Goal: Task Accomplishment & Management: Manage account settings

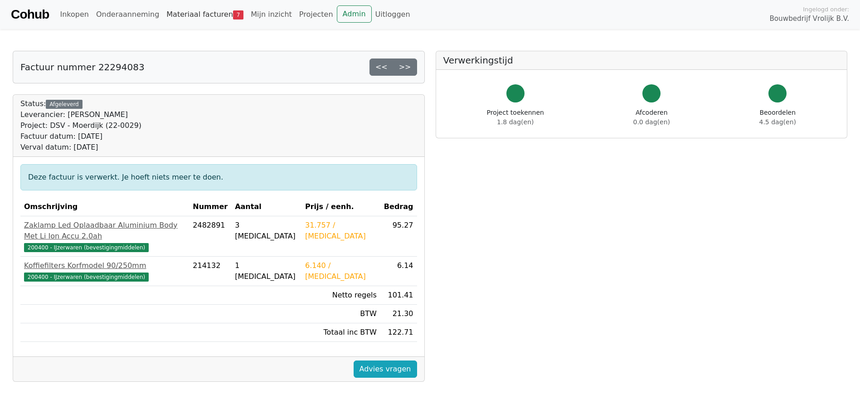
click at [185, 8] on link "Materiaal facturen 7" at bounding box center [205, 14] width 84 height 18
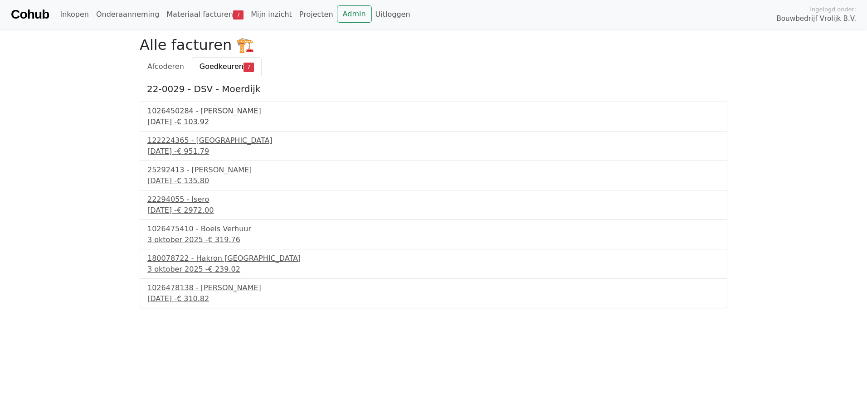
click at [209, 124] on span "€ 103.92" at bounding box center [193, 121] width 32 height 9
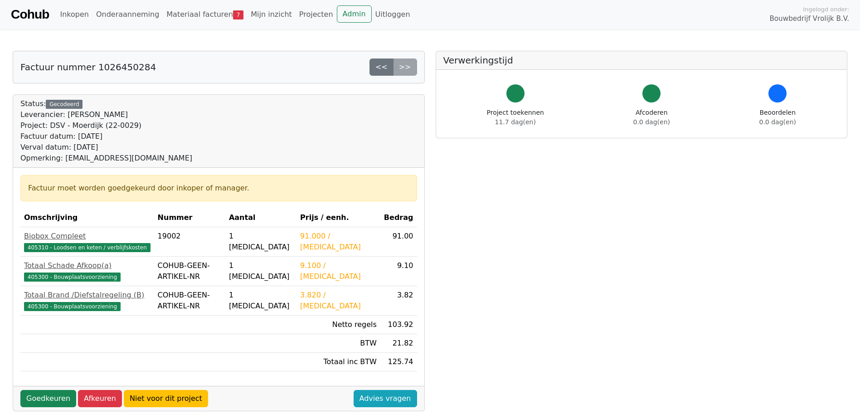
scroll to position [91, 0]
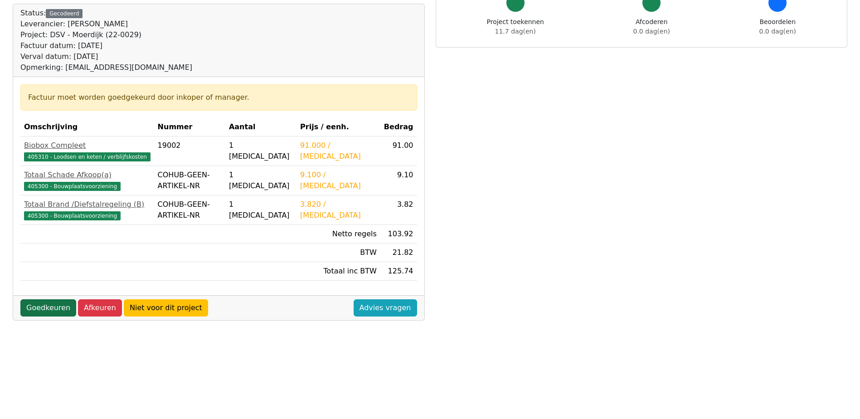
click at [53, 306] on link "Goedkeuren" at bounding box center [48, 307] width 56 height 17
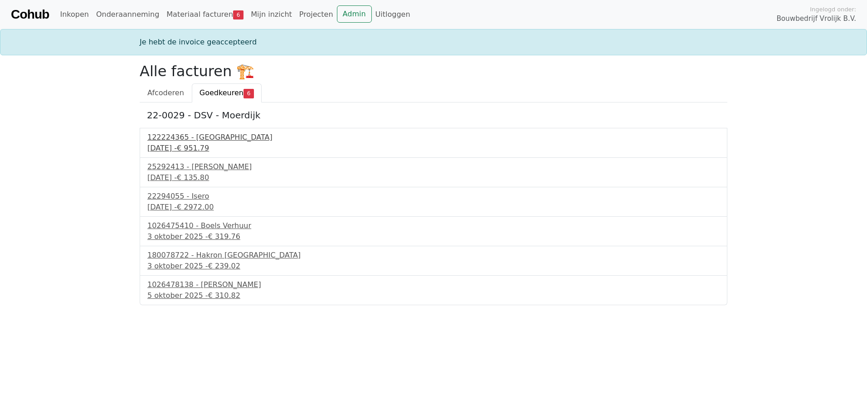
click at [202, 138] on div "122224365 - PontMeyer" at bounding box center [433, 137] width 572 height 11
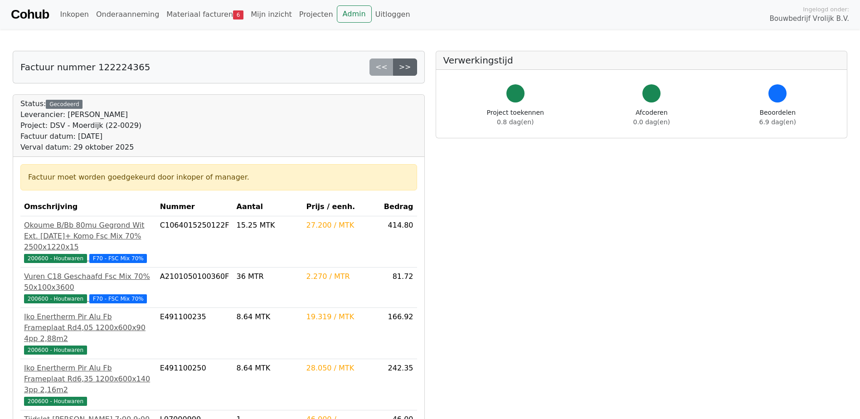
click at [406, 68] on link ">>" at bounding box center [405, 66] width 24 height 17
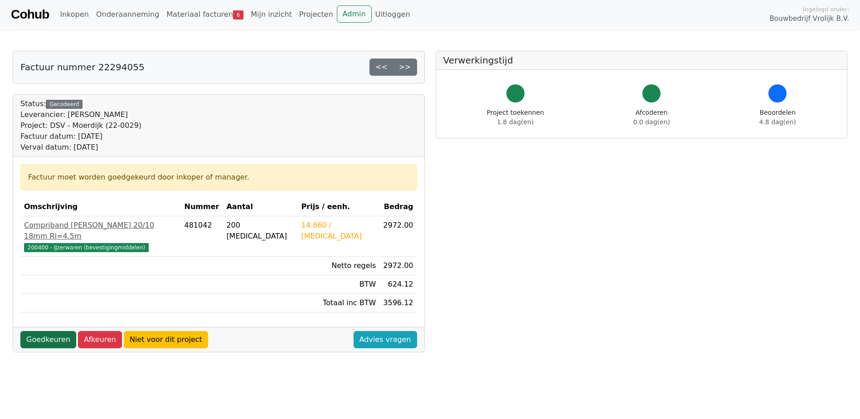
click at [66, 331] on link "Goedkeuren" at bounding box center [48, 339] width 56 height 17
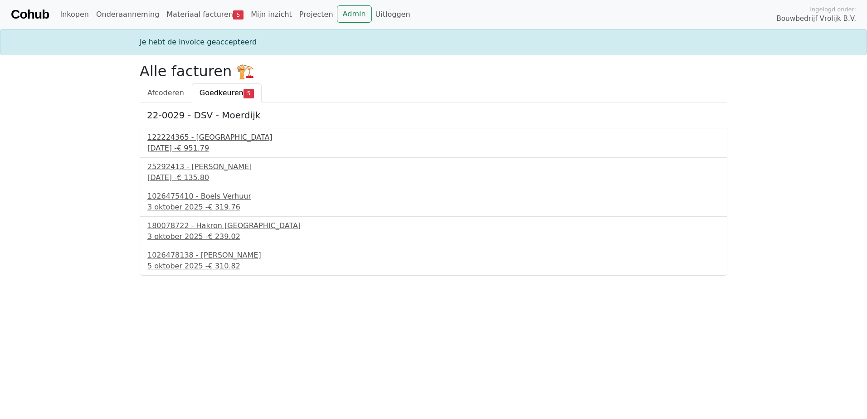
click at [190, 134] on div "122224365 - [GEOGRAPHIC_DATA]" at bounding box center [433, 137] width 572 height 11
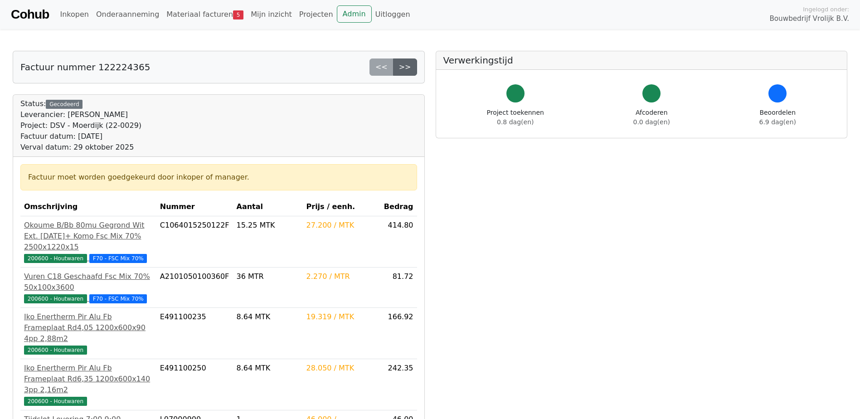
click at [405, 69] on link ">>" at bounding box center [405, 66] width 24 height 17
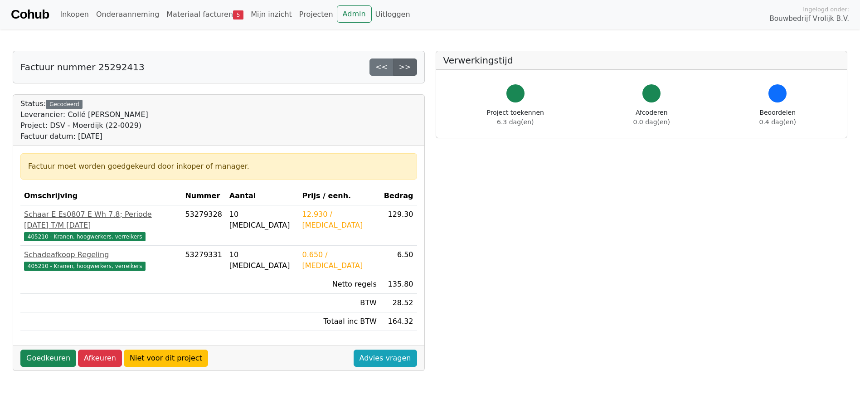
click at [405, 72] on link ">>" at bounding box center [405, 66] width 24 height 17
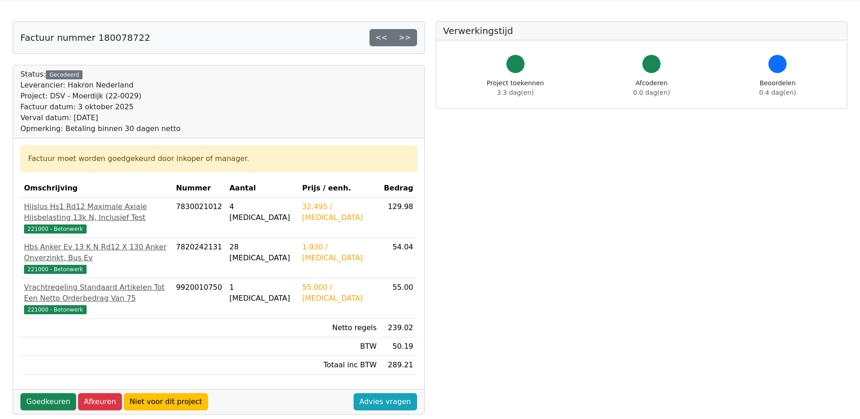
scroll to position [45, 0]
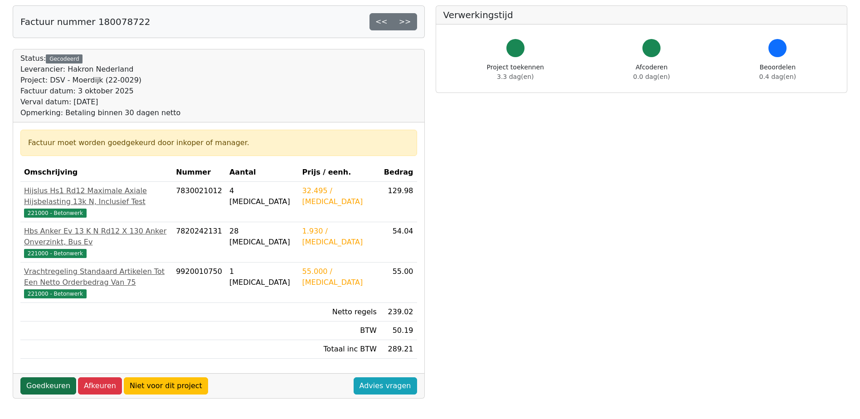
click at [45, 377] on link "Goedkeuren" at bounding box center [48, 385] width 56 height 17
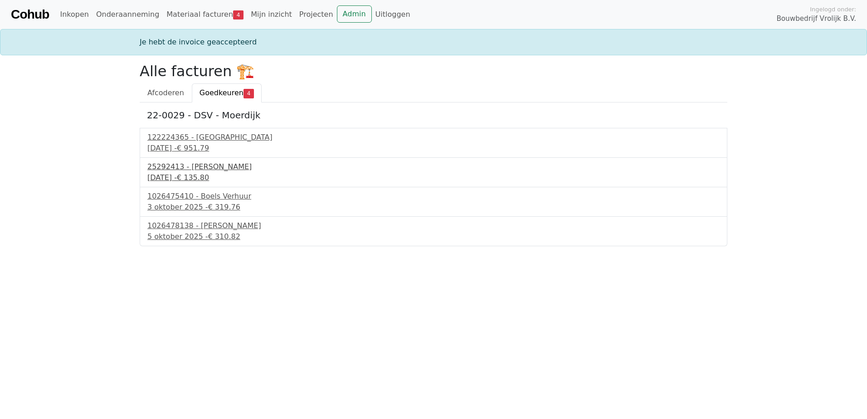
click at [209, 179] on span "€ 135.80" at bounding box center [193, 177] width 32 height 9
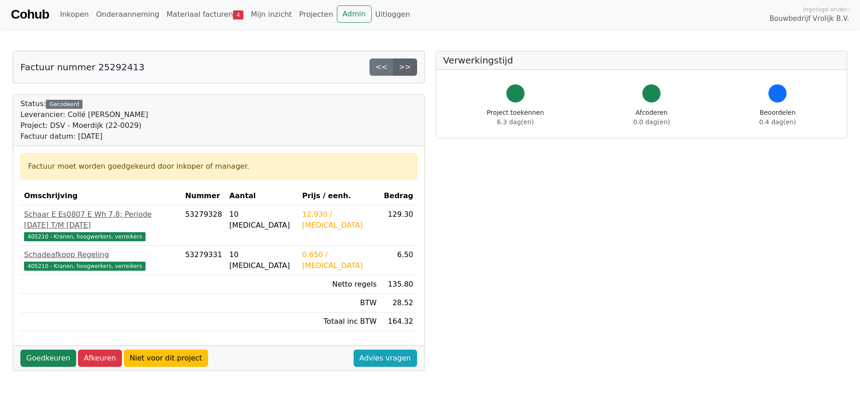
click at [409, 68] on link ">>" at bounding box center [405, 66] width 24 height 17
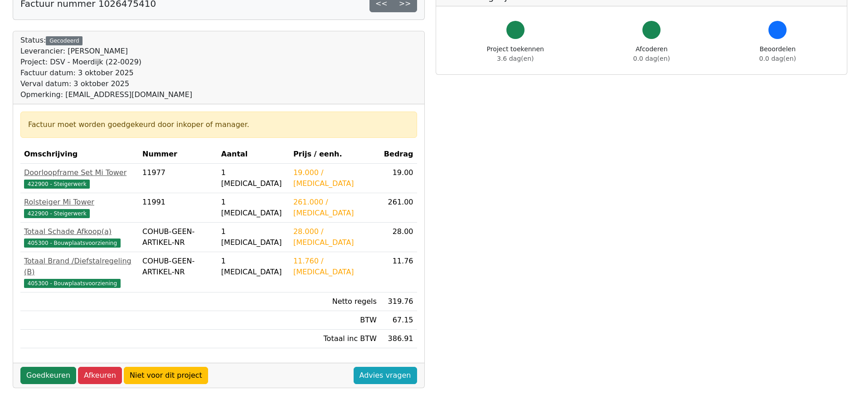
scroll to position [91, 0]
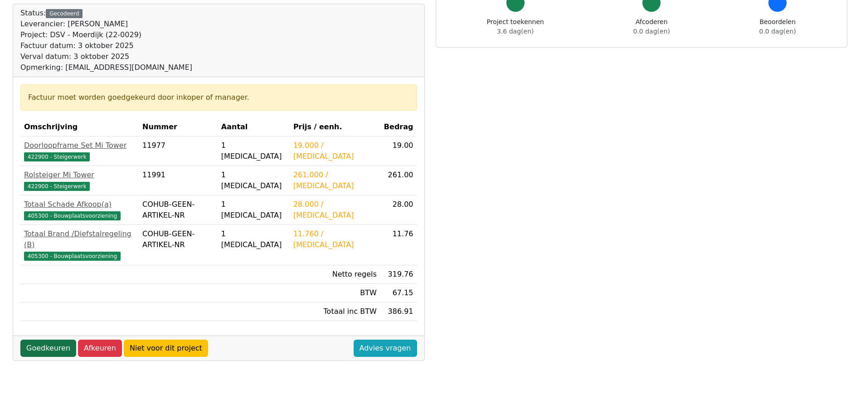
click at [41, 340] on link "Goedkeuren" at bounding box center [48, 348] width 56 height 17
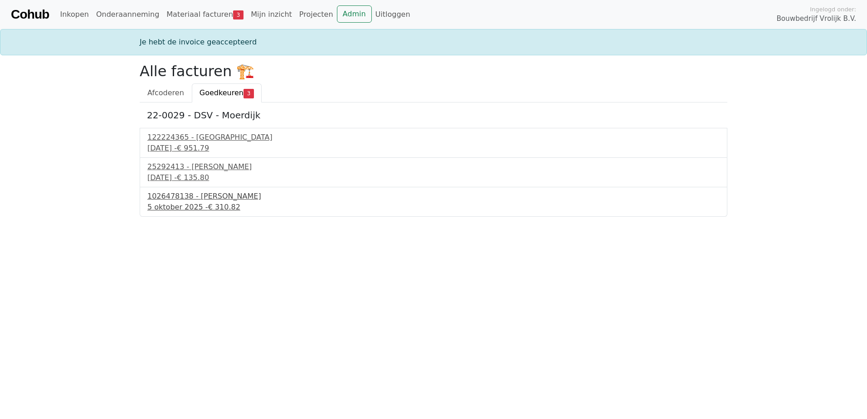
click at [221, 203] on span "€ 310.82" at bounding box center [224, 207] width 32 height 9
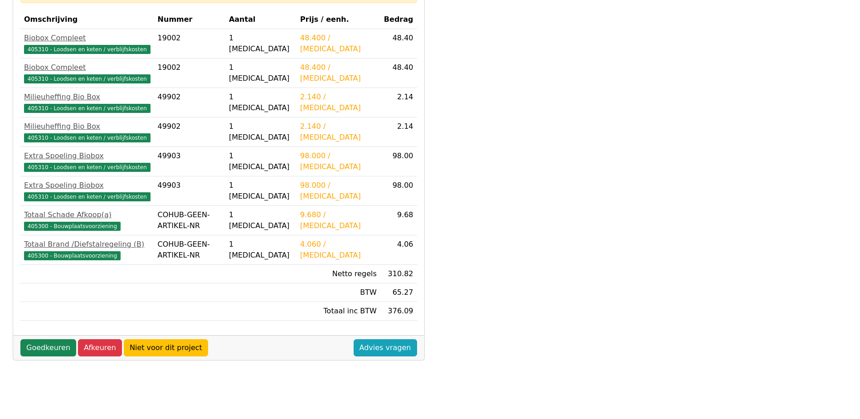
scroll to position [227, 0]
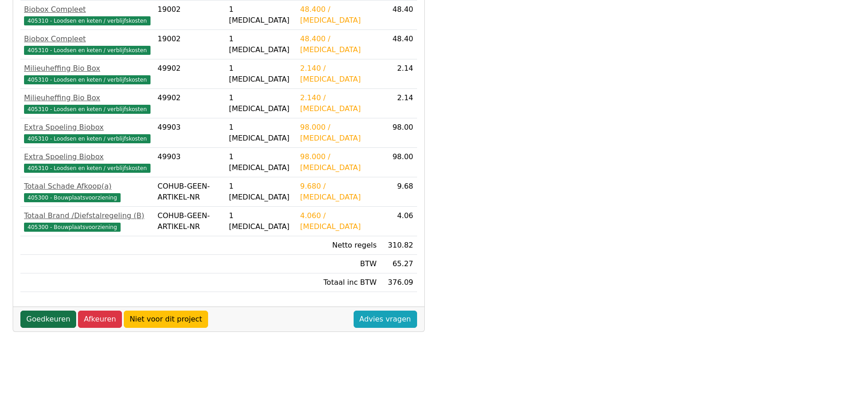
click at [49, 321] on link "Goedkeuren" at bounding box center [48, 319] width 56 height 17
